Goal: Task Accomplishment & Management: Manage account settings

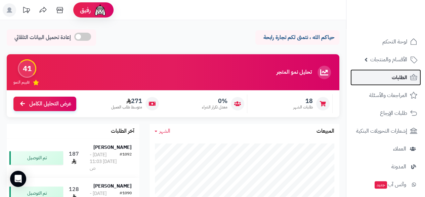
click at [399, 76] on span "الطلبات" at bounding box center [399, 77] width 15 height 9
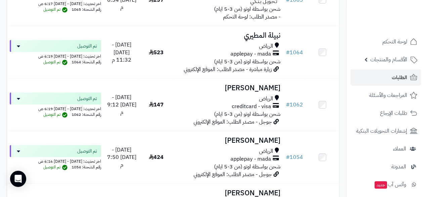
scroll to position [663, 0]
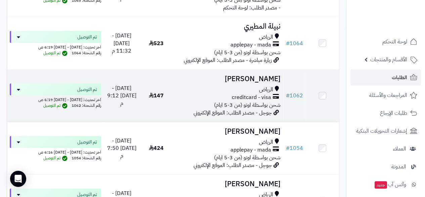
click at [251, 93] on div "الرياض" at bounding box center [227, 90] width 105 height 8
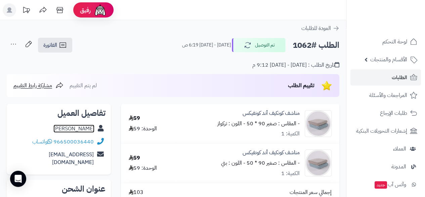
click at [89, 127] on link "نوره ابراهيم" at bounding box center [73, 128] width 41 height 8
